Goal: Transaction & Acquisition: Purchase product/service

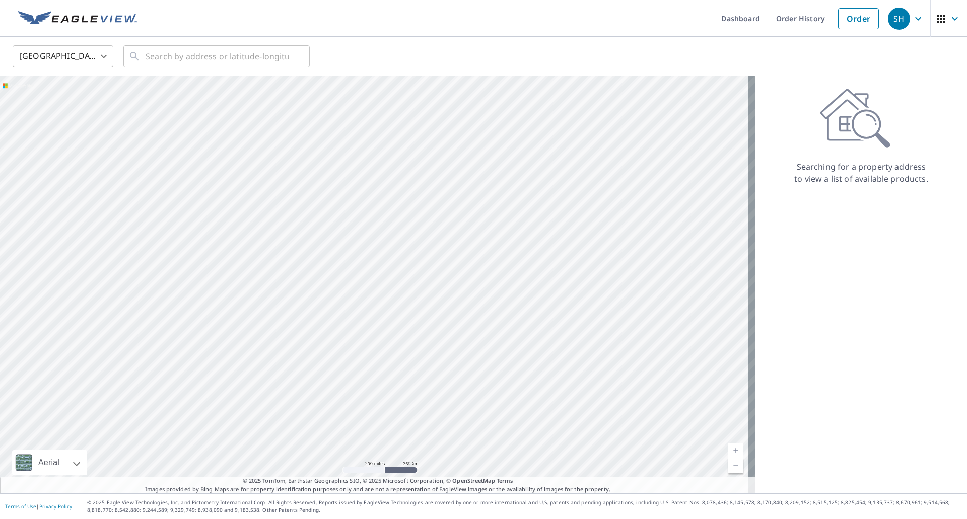
click at [912, 21] on icon "button" at bounding box center [918, 19] width 12 height 12
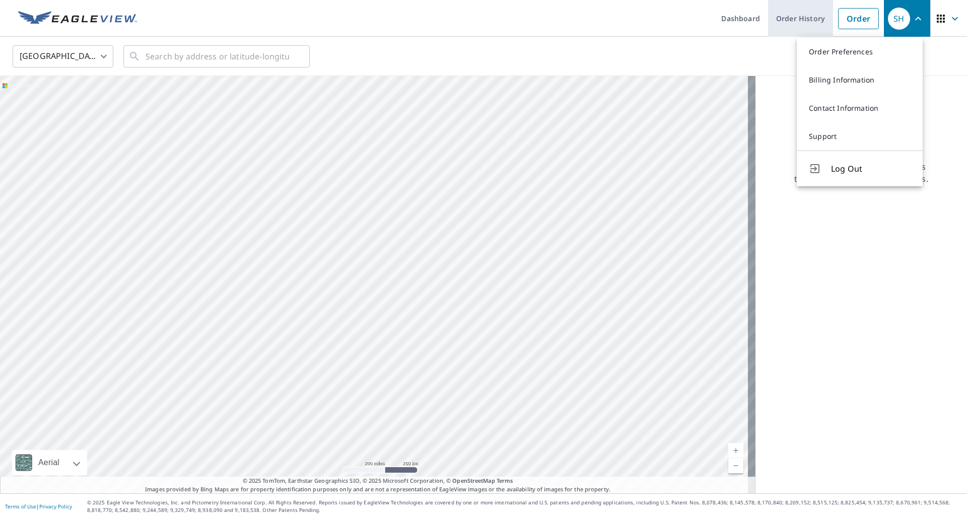
click at [783, 22] on link "Order History" at bounding box center [800, 18] width 65 height 37
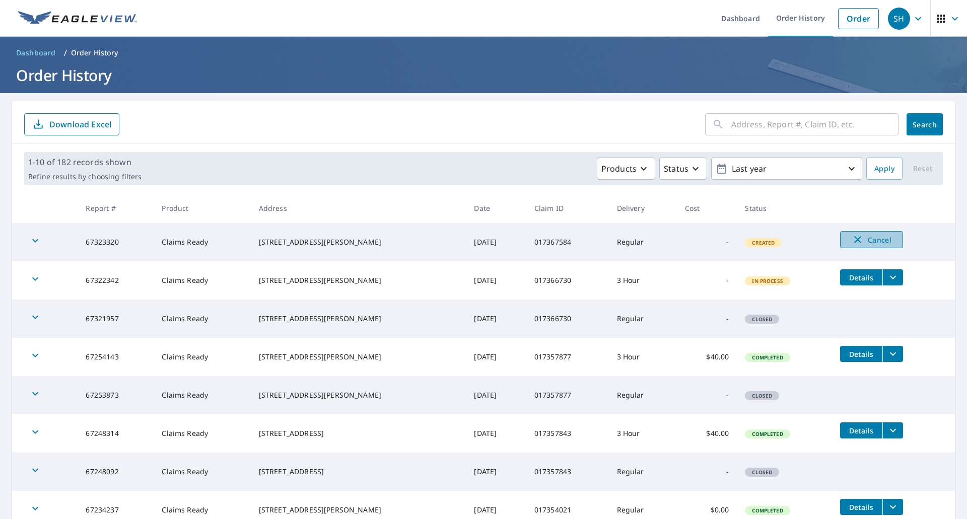
click at [852, 238] on icon "button" at bounding box center [858, 240] width 12 height 12
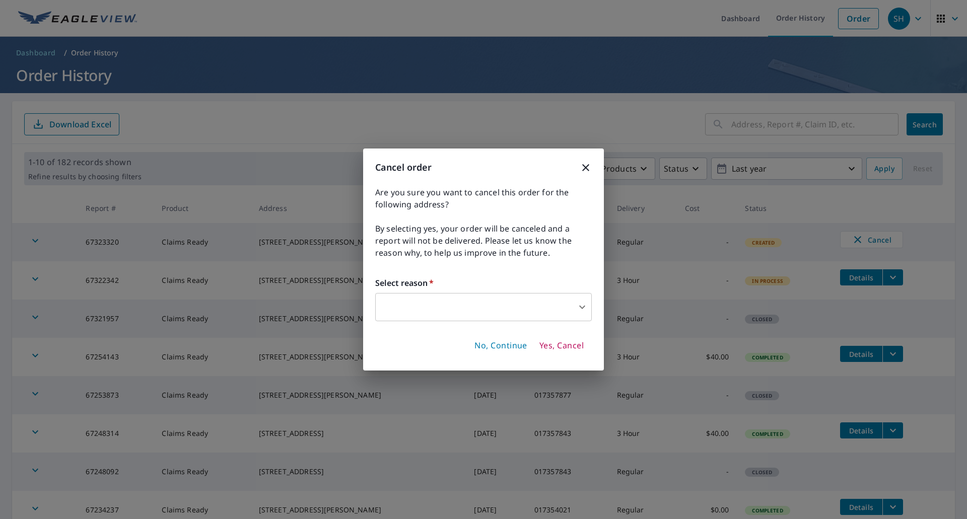
click at [496, 303] on body "SH SH Dashboard Order History Order SH Dashboard / Order History Order History …" at bounding box center [483, 259] width 967 height 519
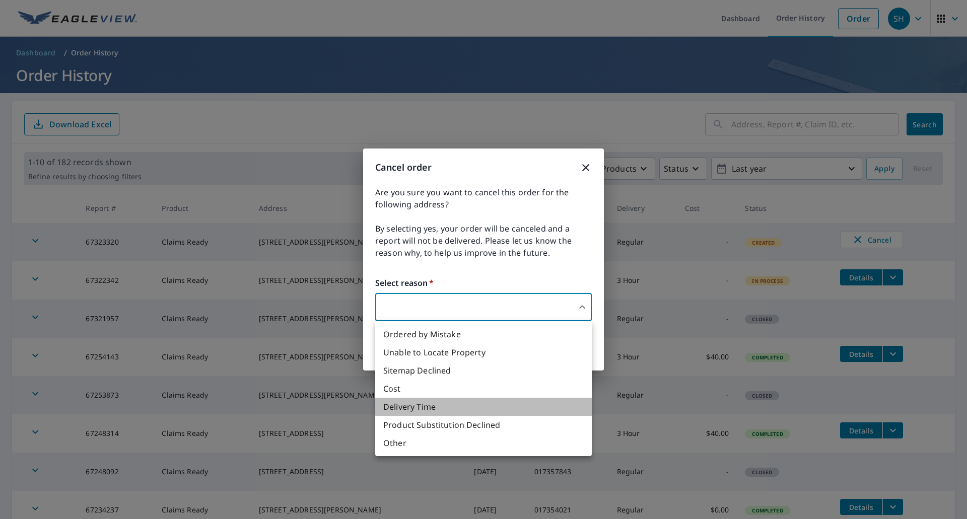
click at [419, 406] on li "Delivery Time" at bounding box center [483, 407] width 217 height 18
type input "34"
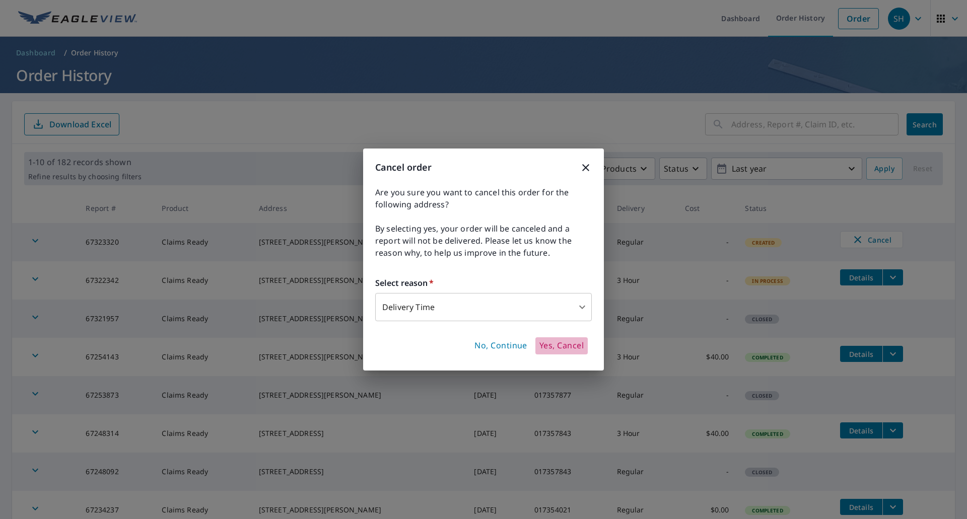
click at [567, 346] on span "Yes, Cancel" at bounding box center [562, 346] width 44 height 11
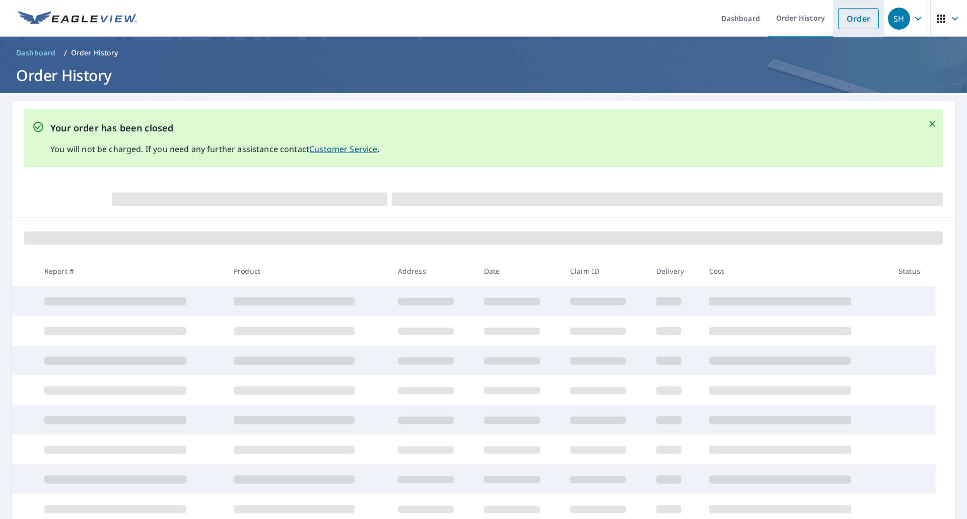
click at [849, 17] on link "Order" at bounding box center [858, 18] width 41 height 21
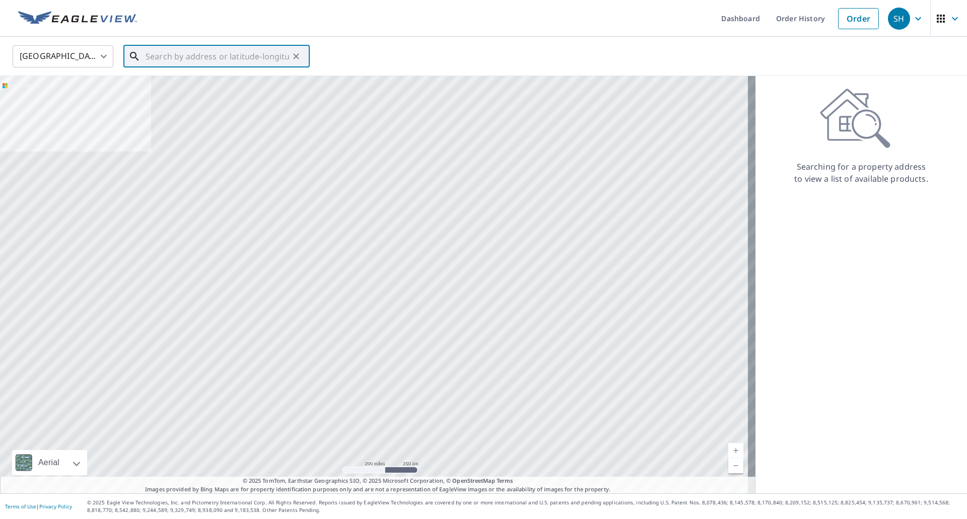
click at [163, 60] on input "text" at bounding box center [218, 56] width 144 height 28
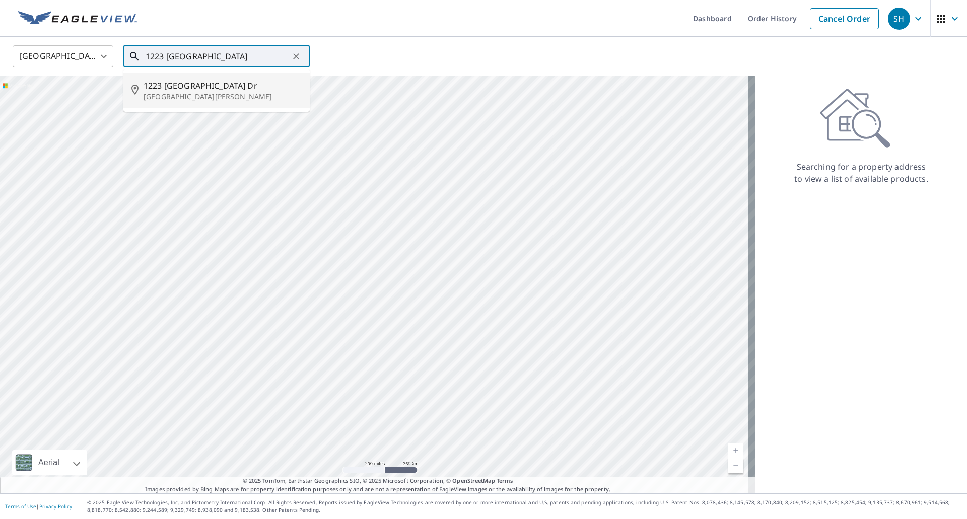
click at [209, 92] on p "[GEOGRAPHIC_DATA][PERSON_NAME]" at bounding box center [223, 97] width 158 height 10
type input "[STREET_ADDRESS][PERSON_NAME]"
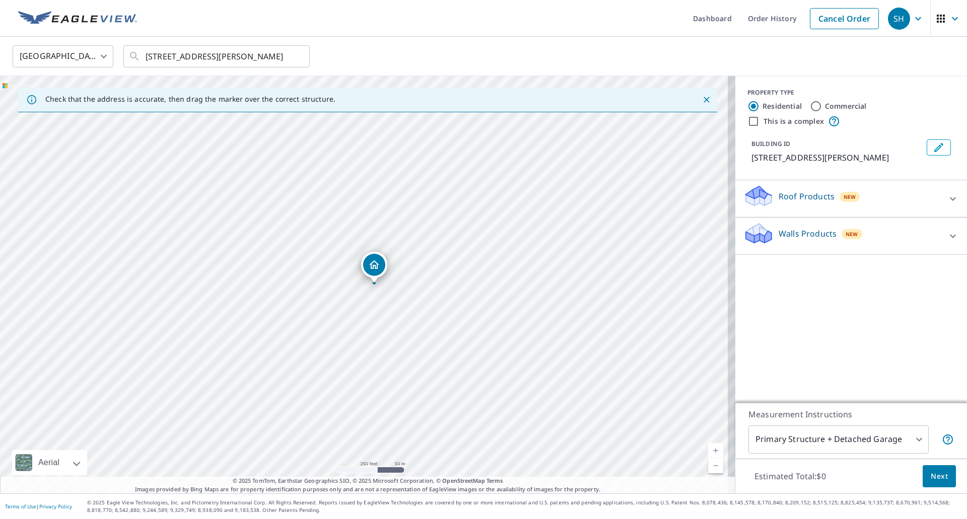
click at [808, 203] on p "Roof Products" at bounding box center [807, 196] width 56 height 12
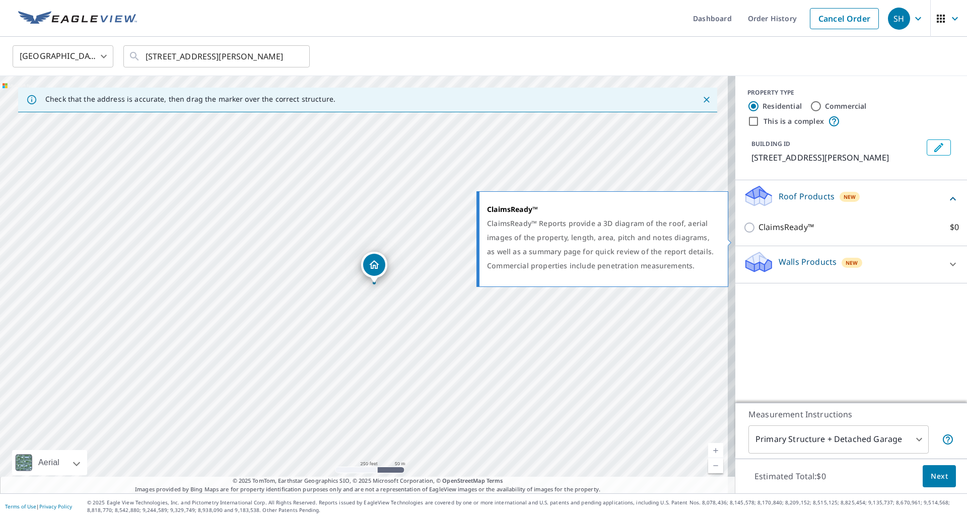
click at [798, 234] on p "ClaimsReady™" at bounding box center [786, 227] width 55 height 13
click at [759, 234] on input "ClaimsReady™ $0" at bounding box center [751, 228] width 15 height 12
checkbox input "true"
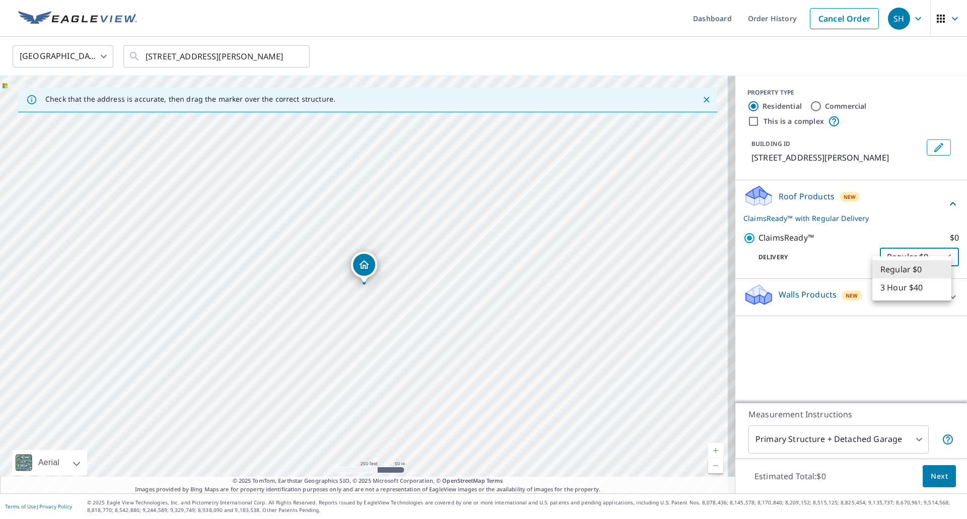
click at [902, 271] on body "SH SH Dashboard Order History Cancel Order SH [GEOGRAPHIC_DATA] [GEOGRAPHIC_DAT…" at bounding box center [483, 259] width 967 height 519
click at [902, 288] on li "3 Hour $40" at bounding box center [912, 288] width 79 height 18
type input "7"
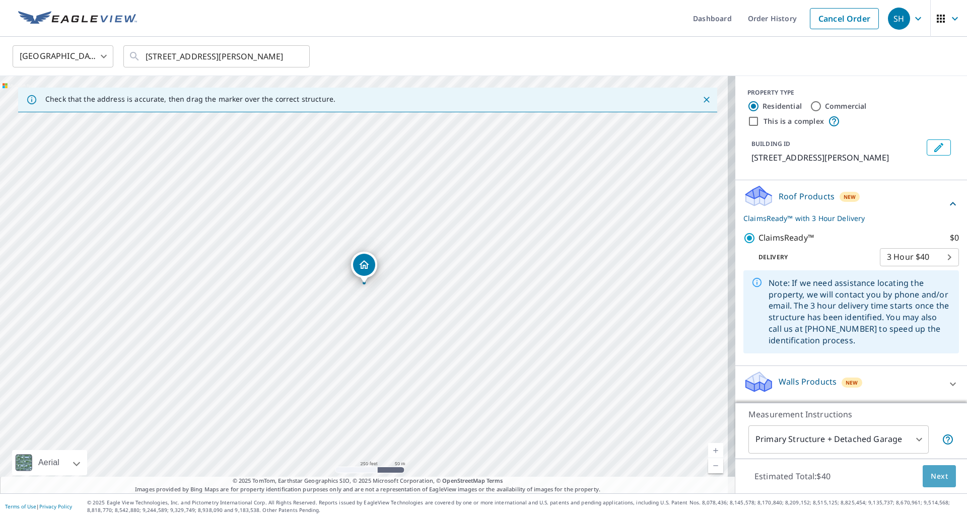
click at [932, 479] on span "Next" at bounding box center [939, 477] width 17 height 13
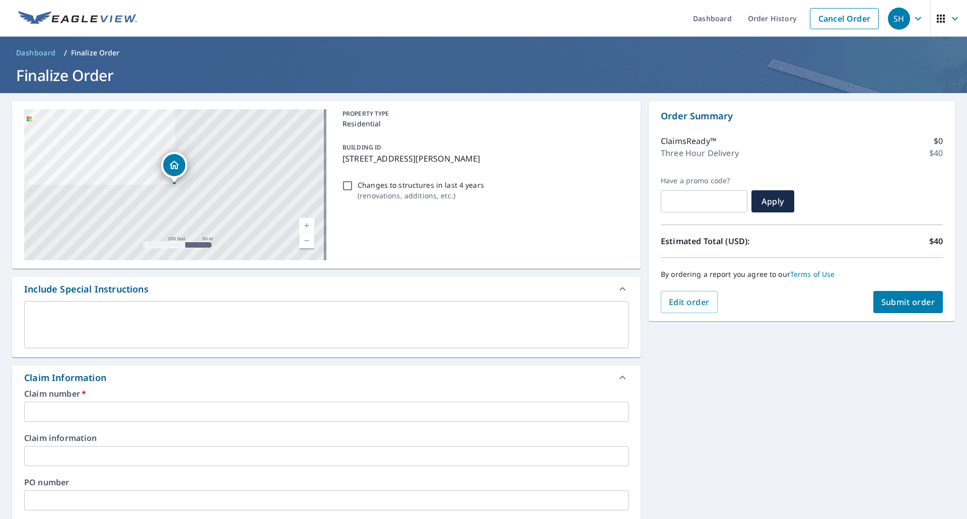
drag, startPoint x: 83, startPoint y: 411, endPoint x: 87, endPoint y: 416, distance: 6.5
click at [86, 415] on input "text" at bounding box center [326, 412] width 605 height 20
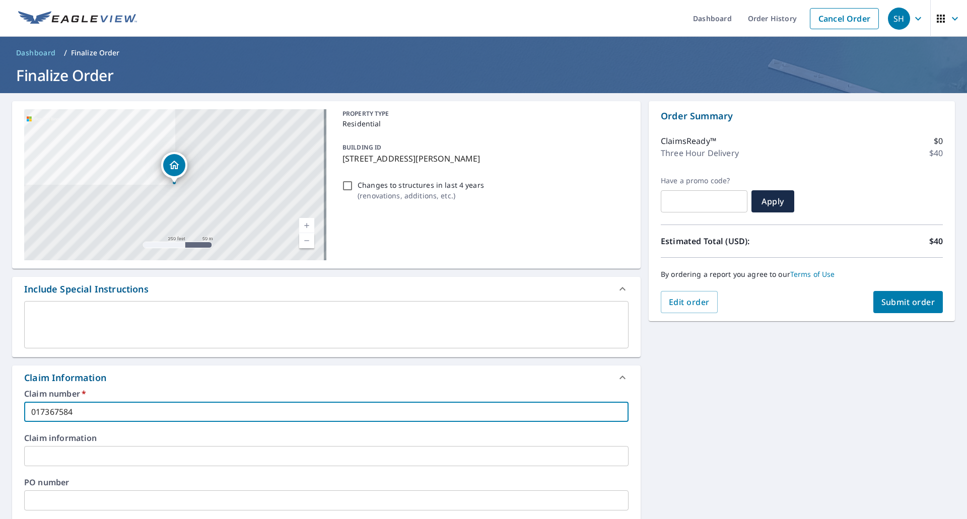
type input "017367584"
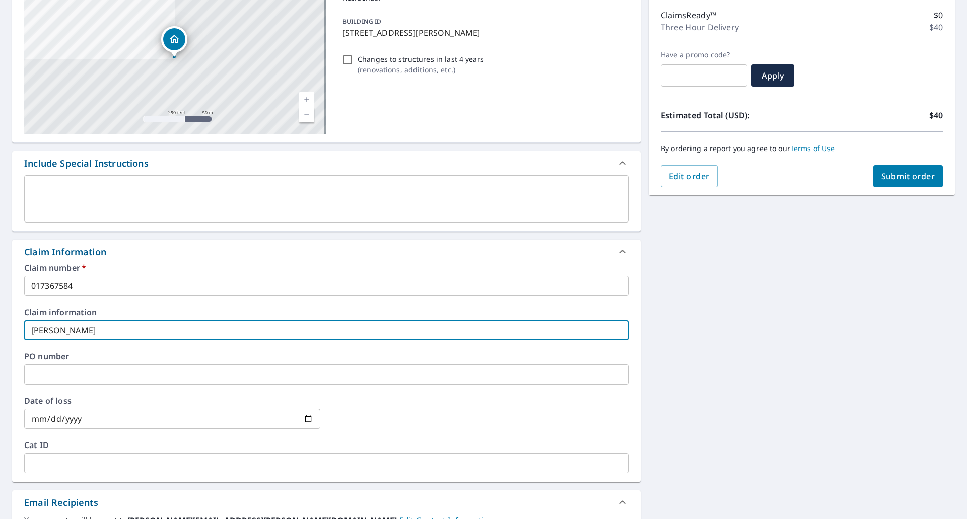
scroll to position [151, 0]
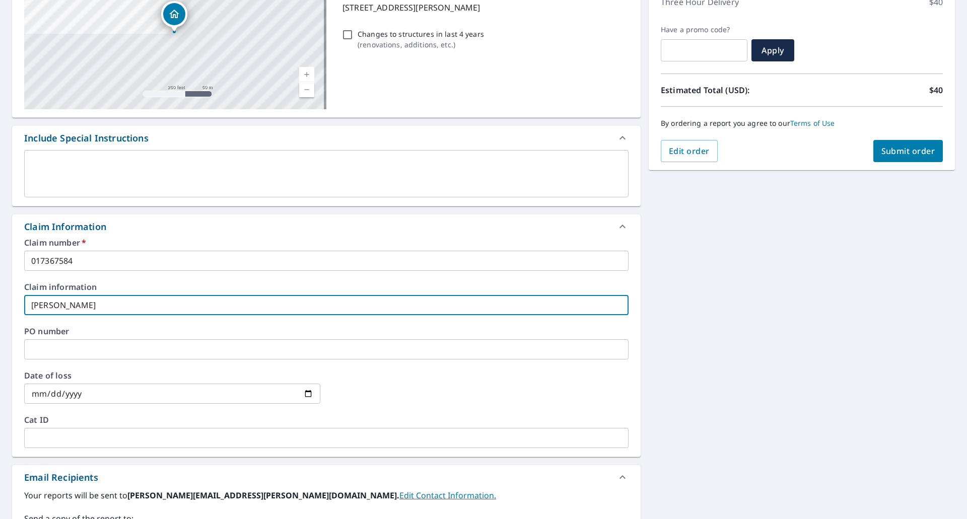
type input "[PERSON_NAME]"
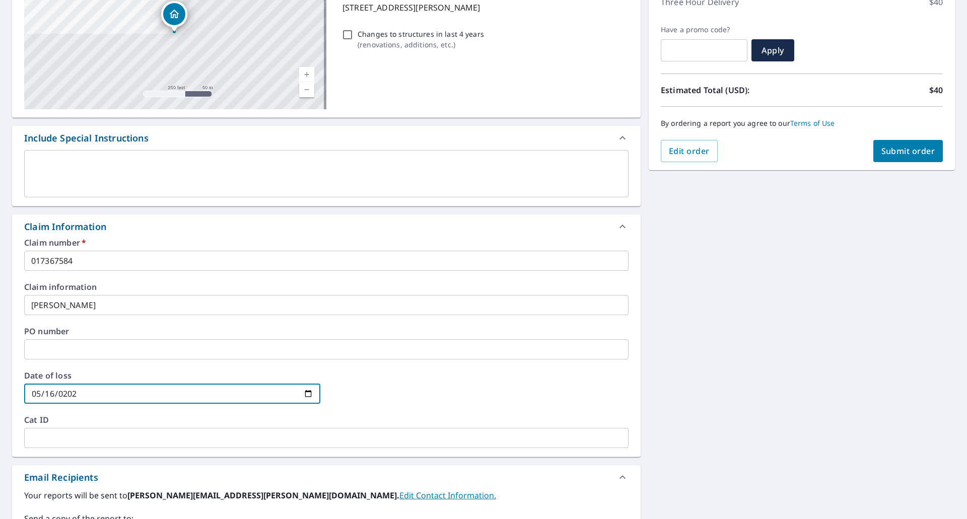
type input "[DATE]"
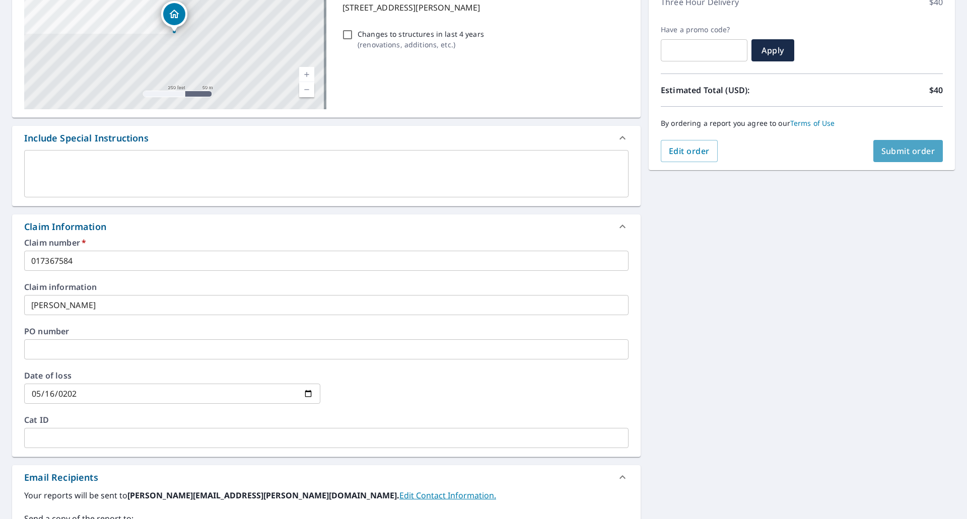
click at [901, 150] on span "Submit order" at bounding box center [909, 151] width 54 height 11
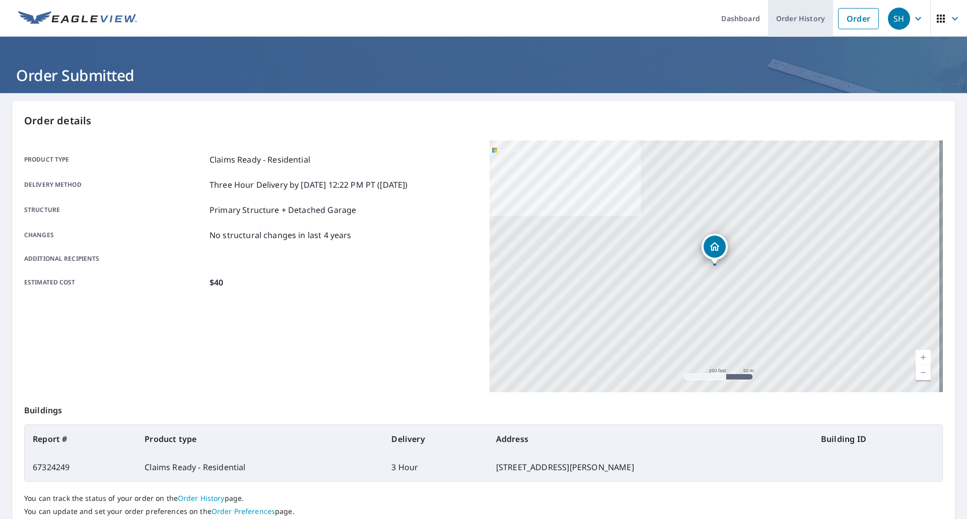
click at [802, 19] on link "Order History" at bounding box center [800, 18] width 65 height 37
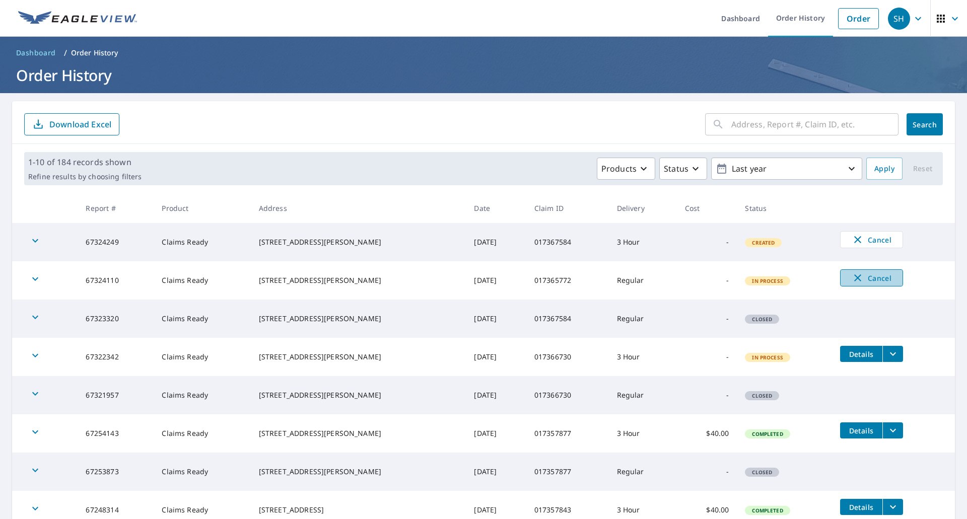
click at [862, 280] on span "Cancel" at bounding box center [872, 278] width 42 height 12
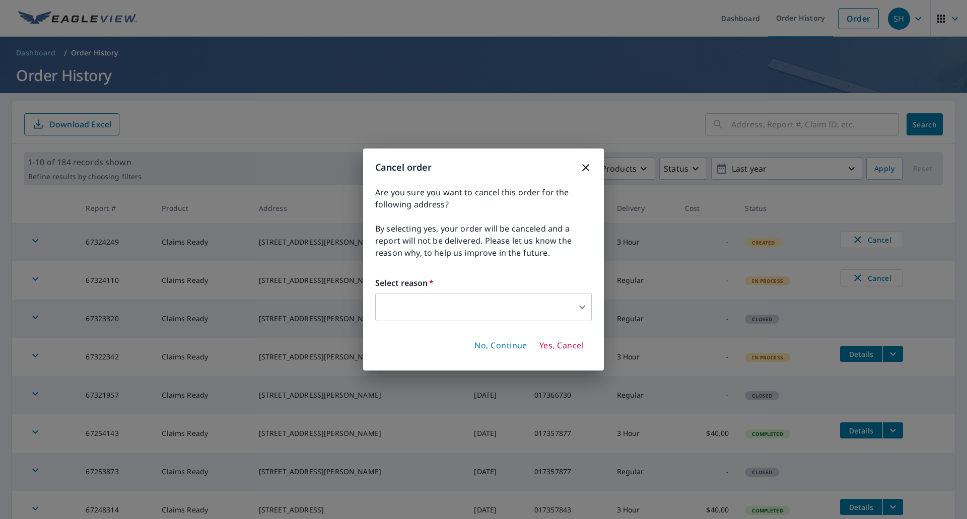
click at [550, 307] on body "SH SH Dashboard Order History Order SH Dashboard / Order History Order History …" at bounding box center [483, 259] width 967 height 519
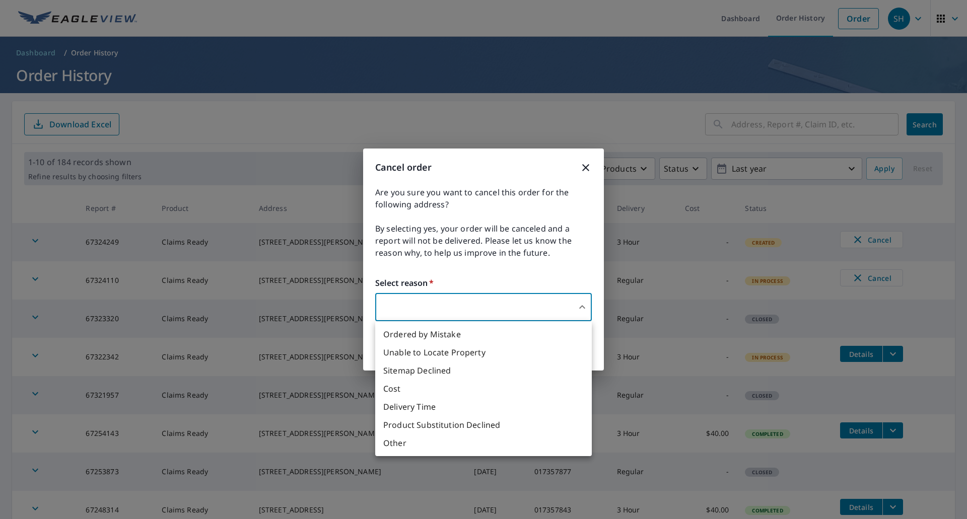
click at [420, 410] on li "Delivery Time" at bounding box center [483, 407] width 217 height 18
type input "34"
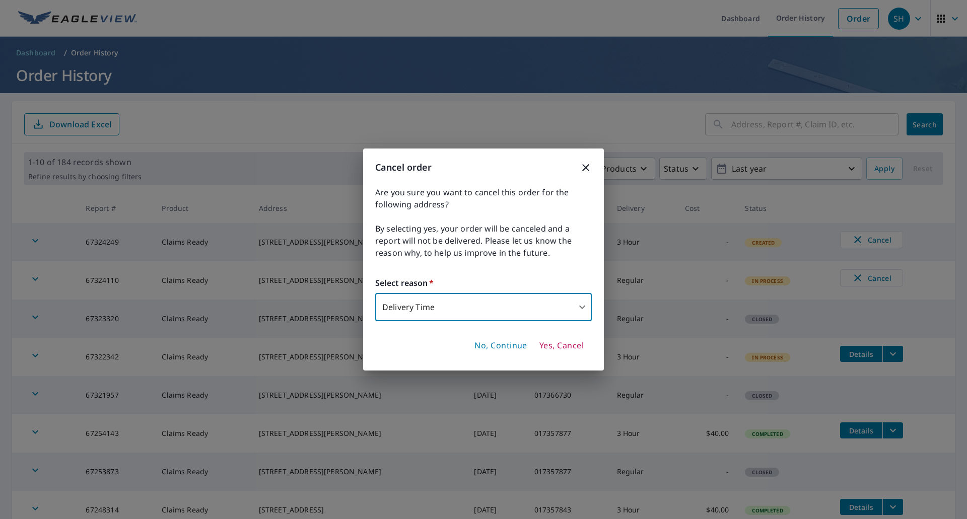
click at [581, 346] on span "Yes, Cancel" at bounding box center [562, 346] width 44 height 11
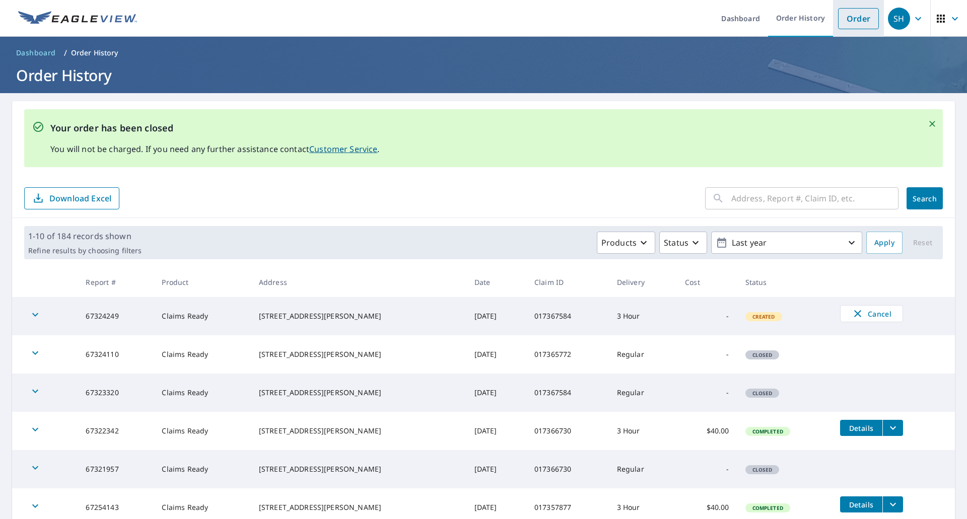
click at [845, 20] on link "Order" at bounding box center [858, 18] width 41 height 21
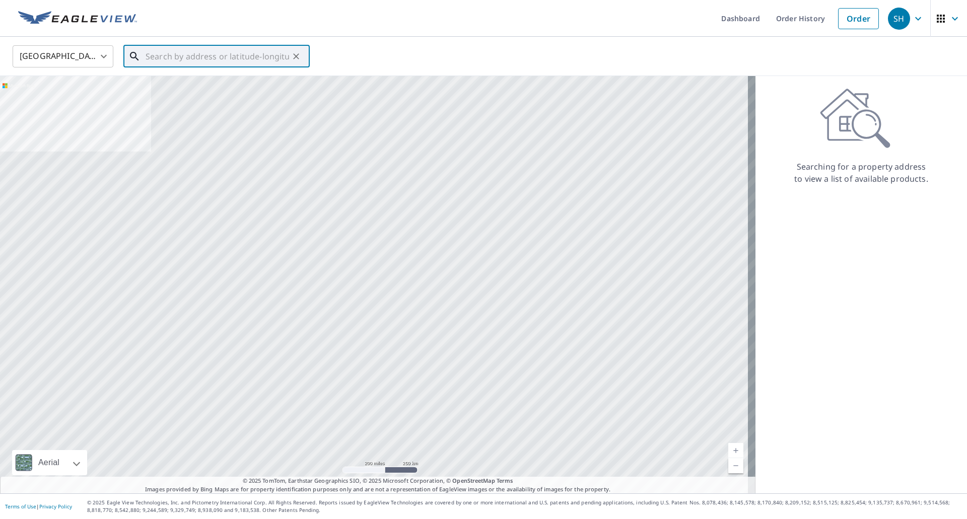
click at [147, 58] on input "text" at bounding box center [218, 56] width 144 height 28
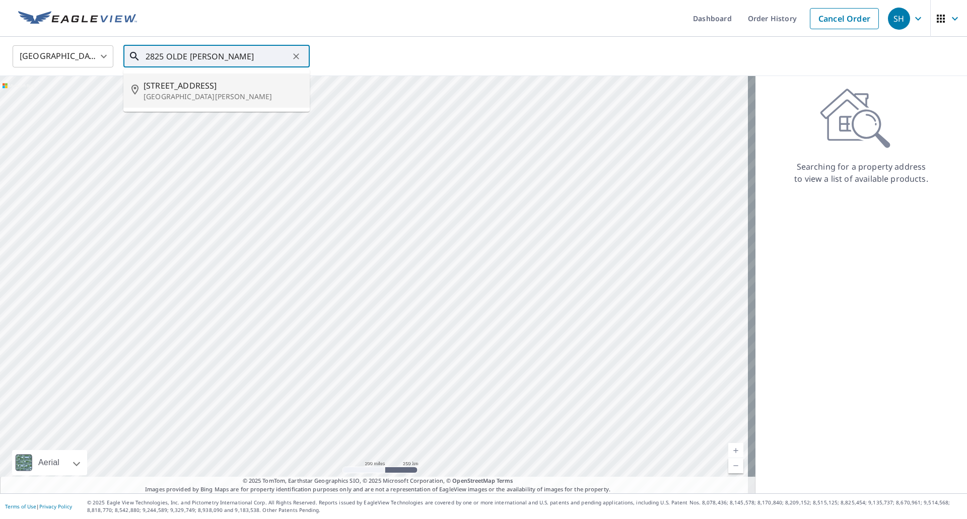
click at [176, 88] on span "[STREET_ADDRESS]" at bounding box center [223, 86] width 158 height 12
type input "[STREET_ADDRESS][PERSON_NAME]"
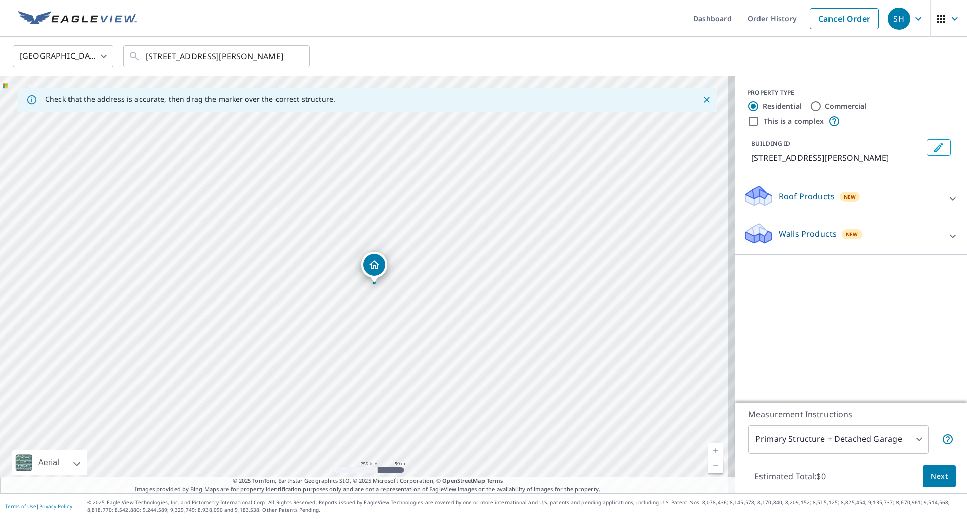
click at [844, 201] on span "New" at bounding box center [850, 197] width 13 height 8
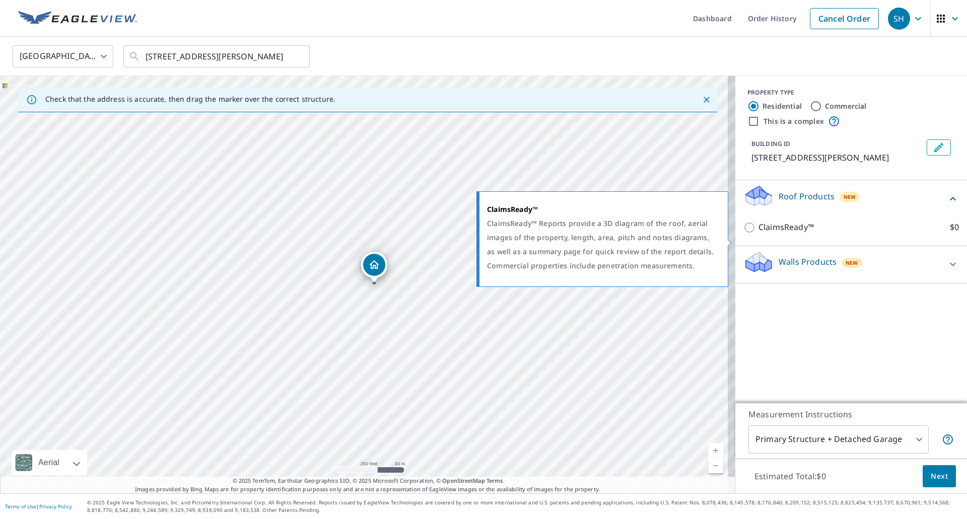
click at [775, 234] on p "ClaimsReady™" at bounding box center [786, 227] width 55 height 13
click at [759, 234] on input "ClaimsReady™ $0" at bounding box center [751, 228] width 15 height 12
checkbox input "true"
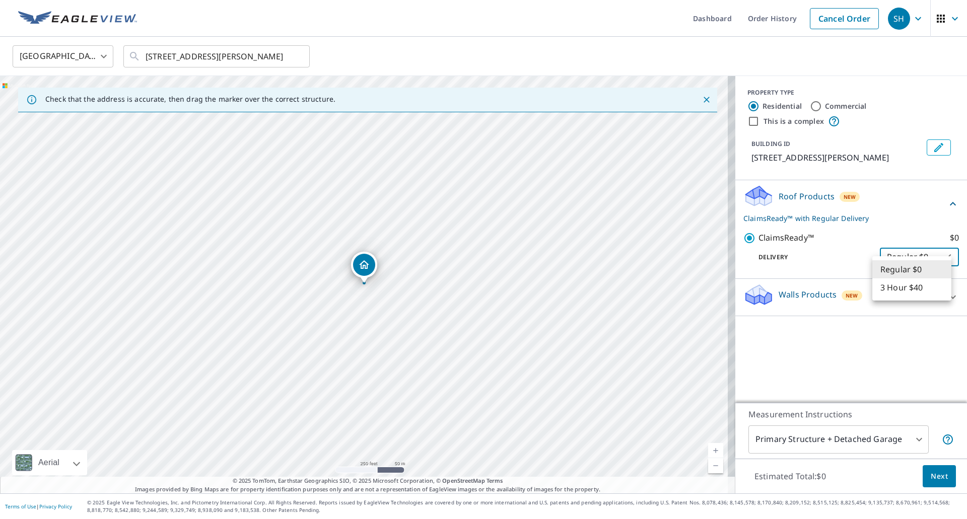
click at [913, 268] on body "SH SH Dashboard Order History Cancel Order SH [GEOGRAPHIC_DATA] [GEOGRAPHIC_DAT…" at bounding box center [483, 259] width 967 height 519
click at [909, 289] on li "3 Hour $40" at bounding box center [912, 288] width 79 height 18
type input "7"
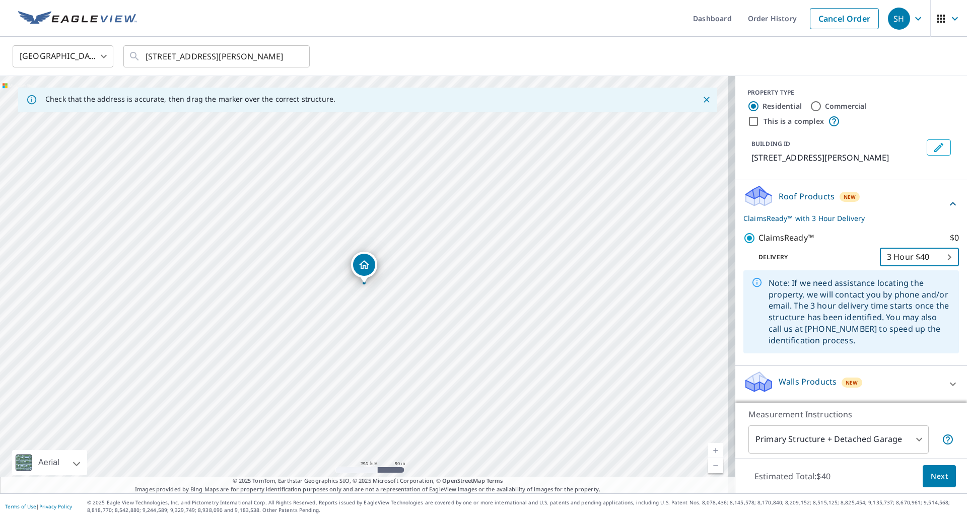
click at [931, 479] on span "Next" at bounding box center [939, 477] width 17 height 13
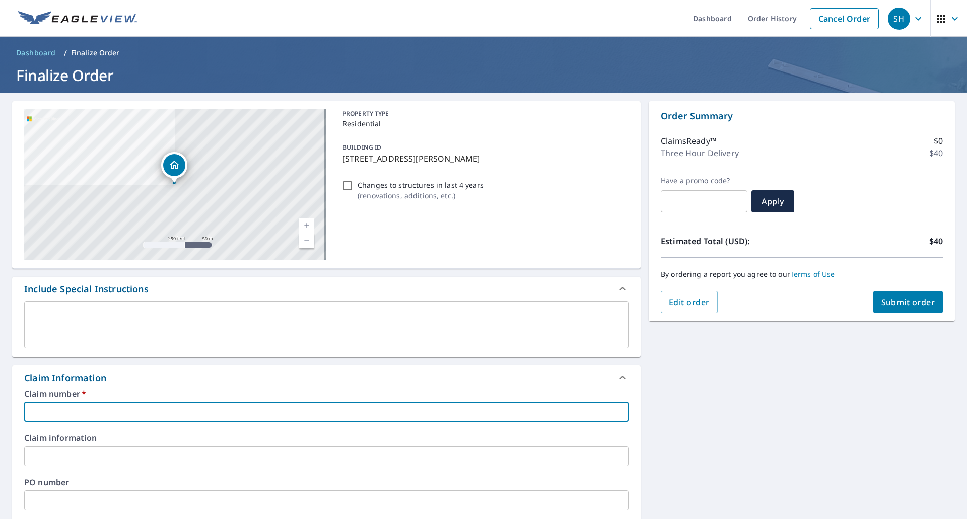
click at [111, 417] on input "text" at bounding box center [326, 412] width 605 height 20
type input "017365772"
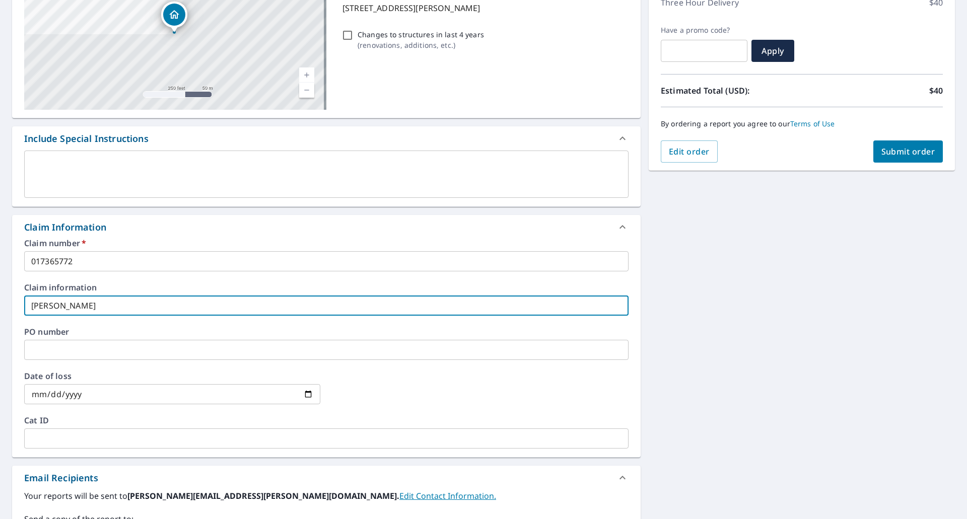
scroll to position [151, 0]
type input "[PERSON_NAME]"
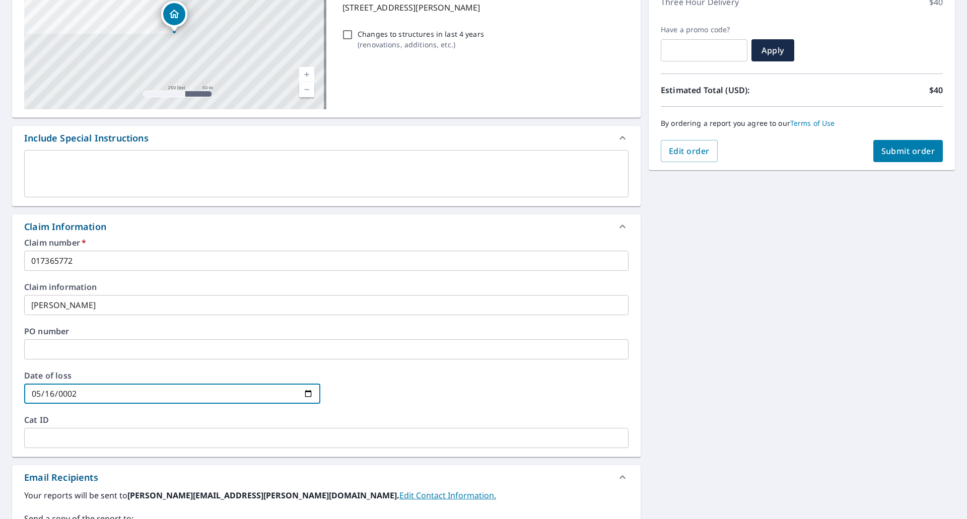
type input "0029-05-16"
type input "0025-05-16"
click at [86, 391] on input "0025-05-16" at bounding box center [172, 394] width 296 height 20
click at [93, 398] on input "[PHONE_NUMBER]" at bounding box center [172, 394] width 296 height 20
type input "[DATE]"
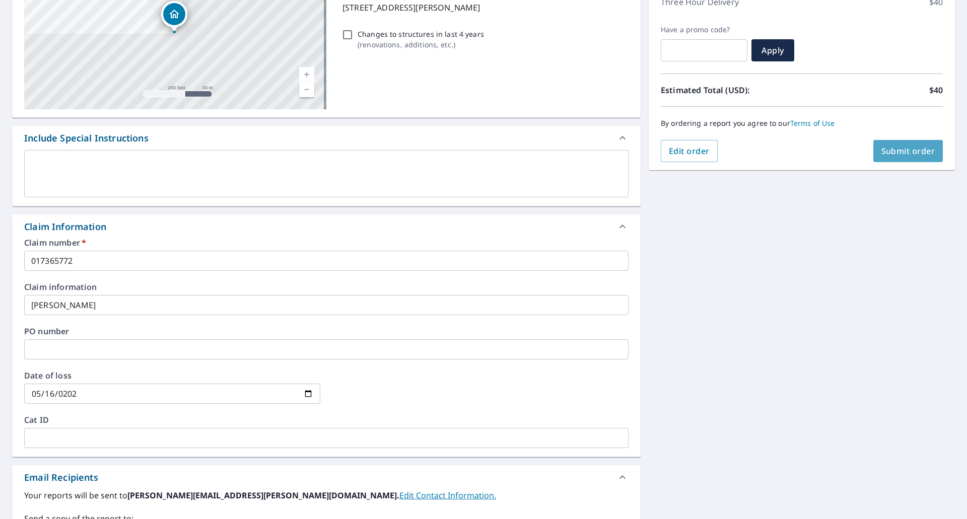
click at [901, 154] on span "Submit order" at bounding box center [909, 151] width 54 height 11
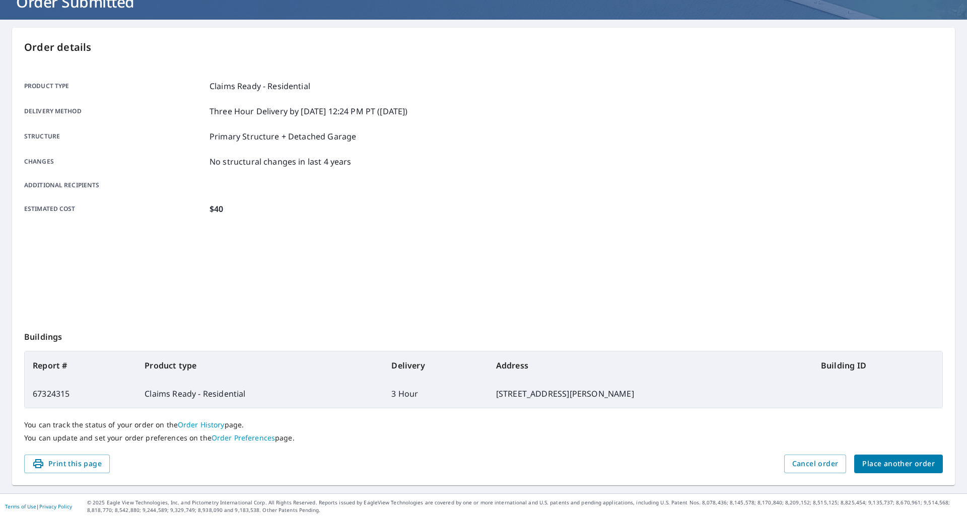
scroll to position [74, 0]
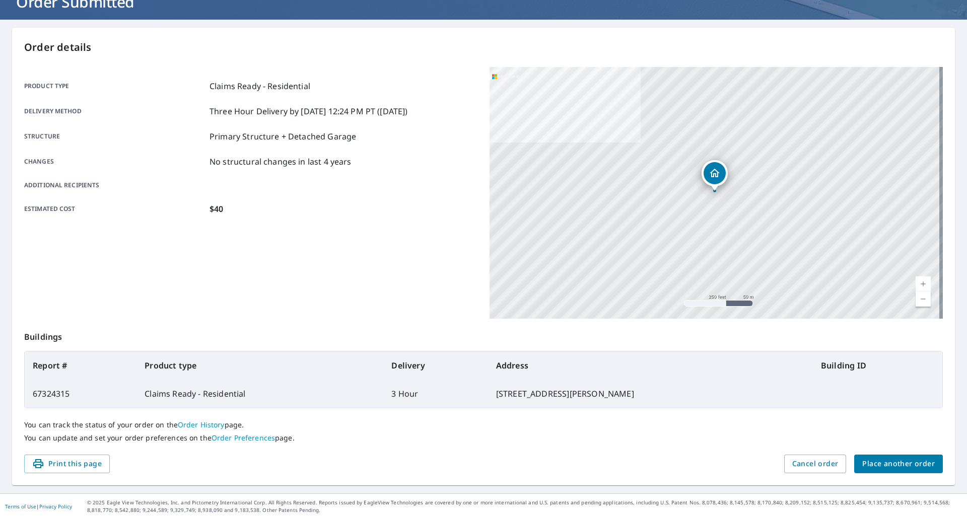
click at [867, 465] on span "Place another order" at bounding box center [899, 464] width 73 height 13
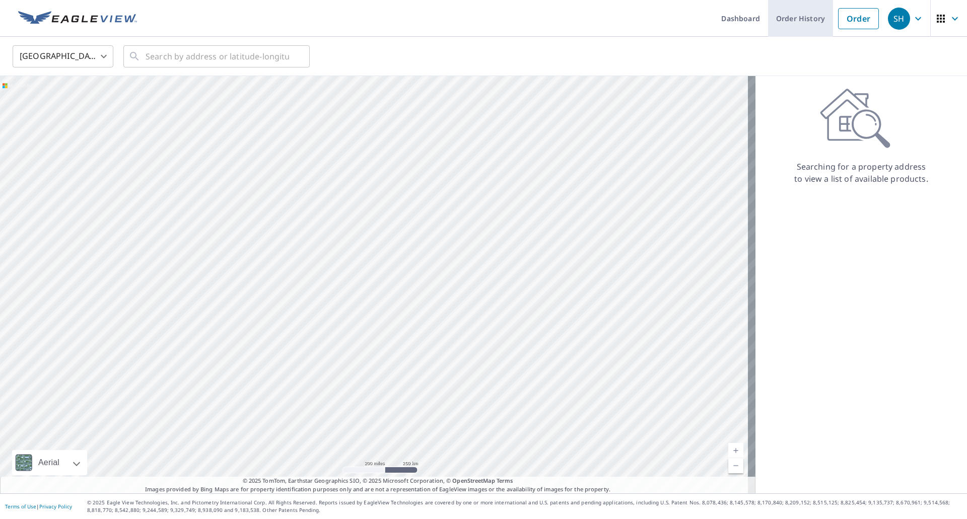
click at [808, 18] on link "Order History" at bounding box center [800, 18] width 65 height 37
